Goal: Check status: Check status

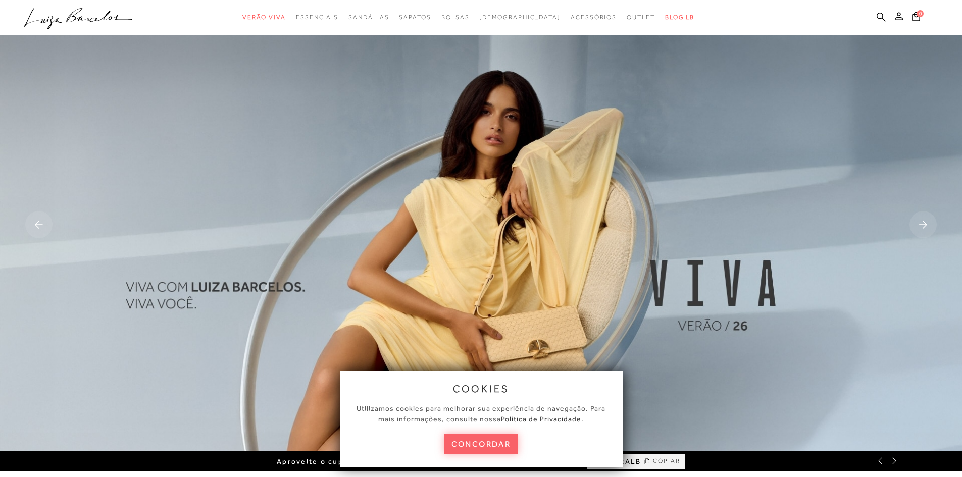
click at [900, 18] on icon at bounding box center [899, 16] width 8 height 8
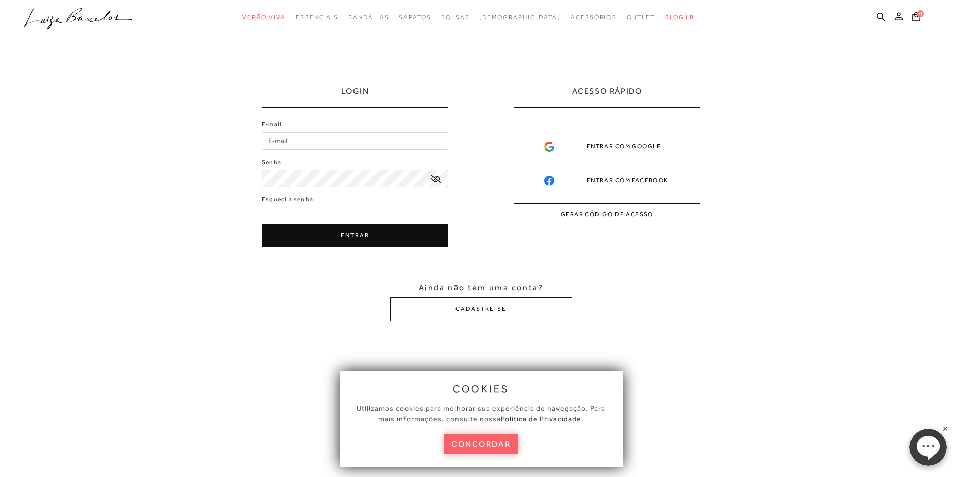
click at [300, 143] on input "E-mail" at bounding box center [355, 141] width 187 height 18
click at [277, 142] on input "E-mail" at bounding box center [355, 141] width 187 height 18
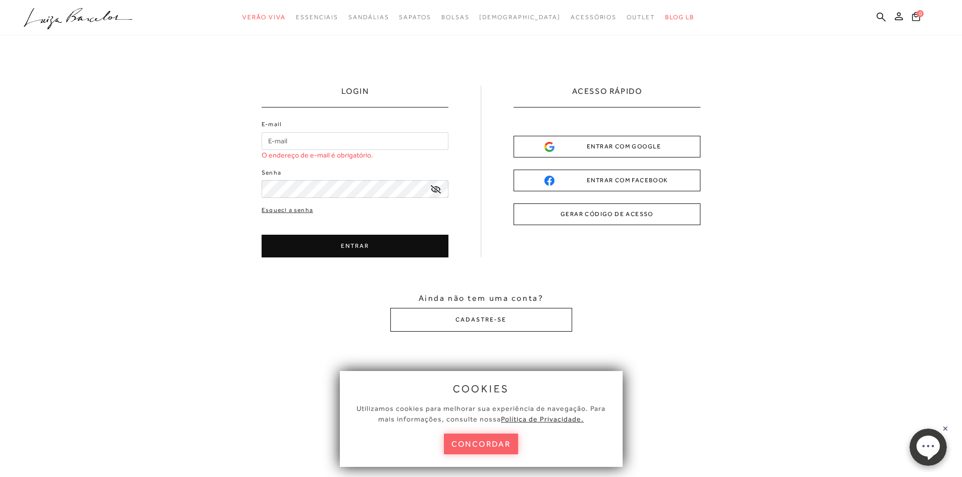
click at [633, 215] on button "GERAR CÓDIGO DE ACESSO" at bounding box center [606, 214] width 187 height 22
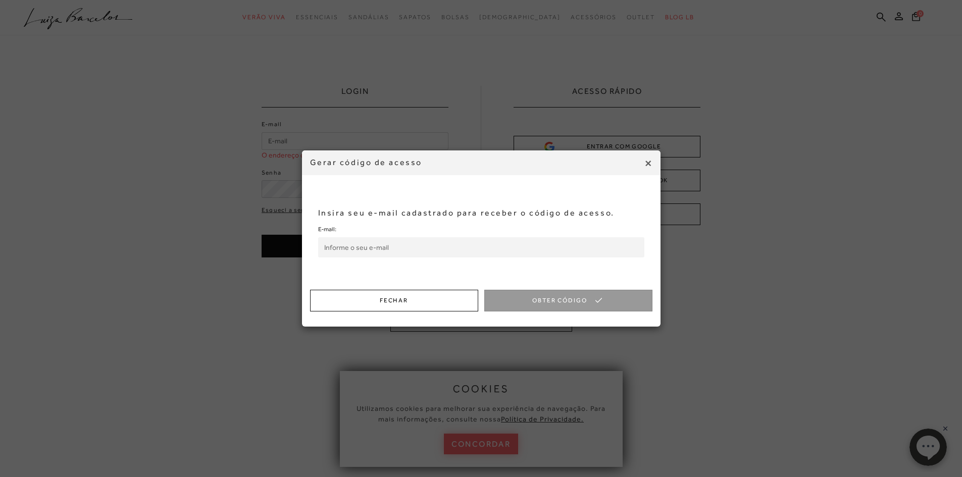
click at [398, 244] on input "E-mail:" at bounding box center [481, 247] width 326 height 20
type input "[EMAIL_ADDRESS][DOMAIN_NAME]"
click at [561, 302] on button "Obter Código" at bounding box center [568, 301] width 168 height 22
click at [488, 245] on input "Código de Acesso:" at bounding box center [481, 247] width 326 height 20
type input "794331851"
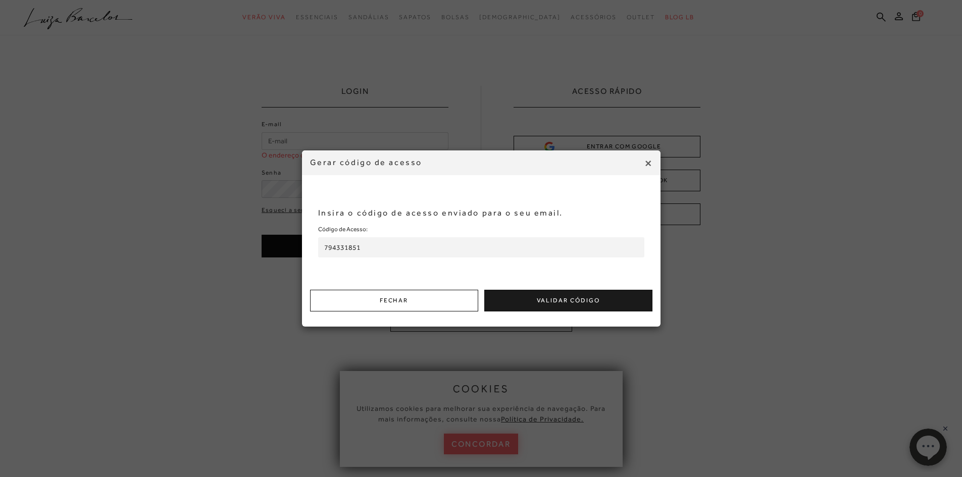
click at [522, 297] on button "Validar Código" at bounding box center [568, 301] width 168 height 22
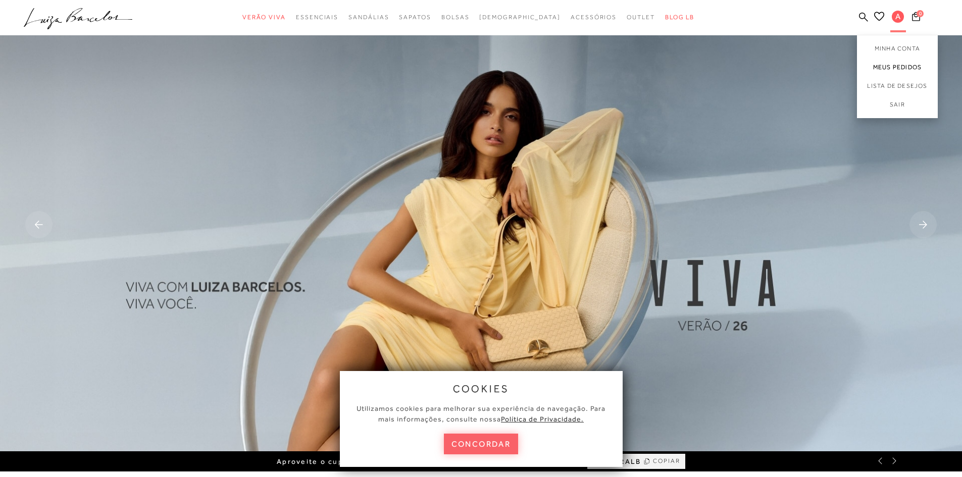
click at [896, 65] on link "Meus Pedidos" at bounding box center [897, 67] width 81 height 19
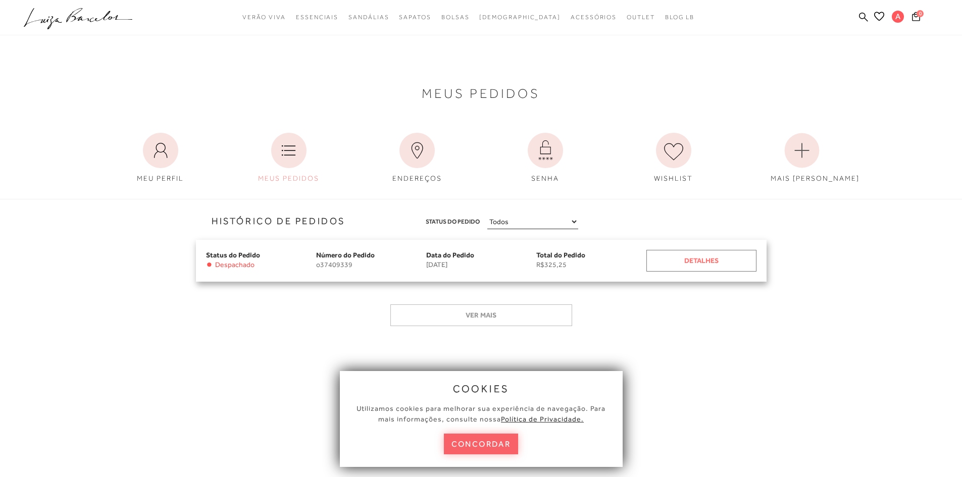
click at [702, 270] on div "Detalhes" at bounding box center [701, 261] width 110 height 22
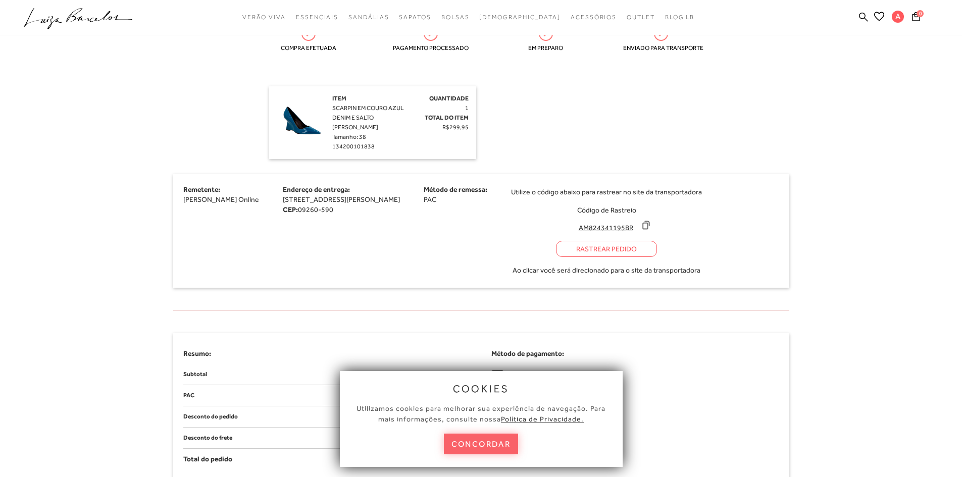
scroll to position [303, 0]
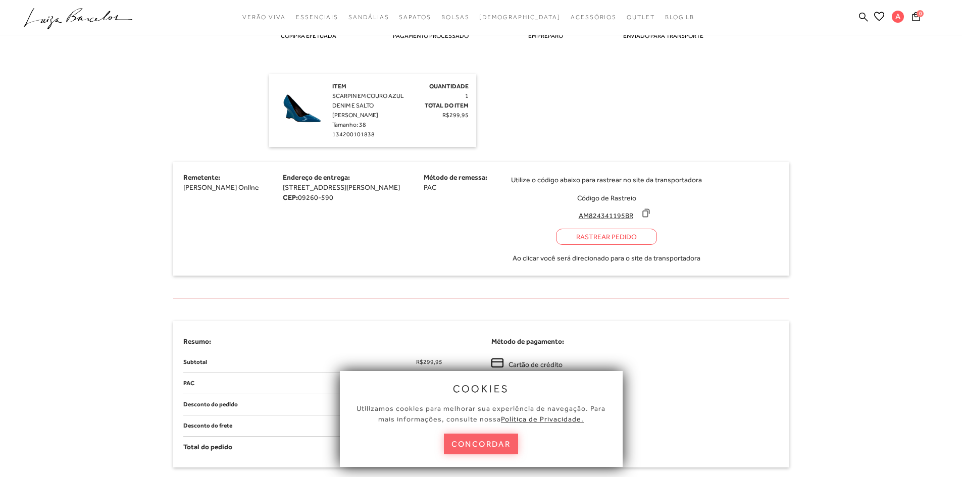
click at [639, 215] on input "AM824341195BR" at bounding box center [605, 216] width 67 height 10
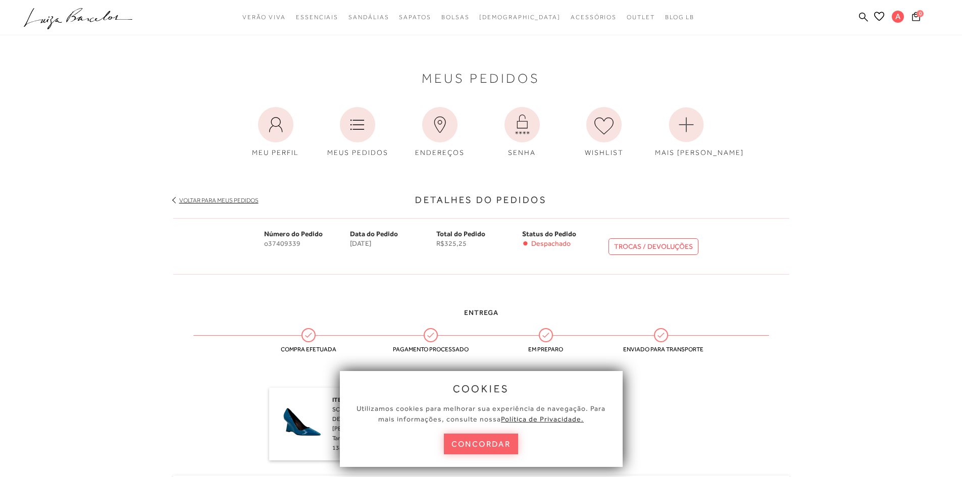
scroll to position [0, 0]
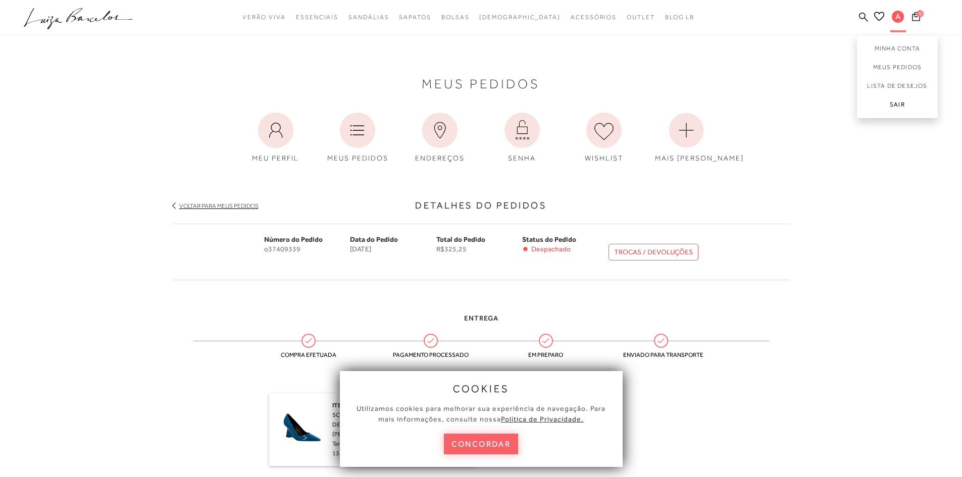
click at [889, 104] on link "Sair" at bounding box center [897, 106] width 81 height 23
